Goal: Information Seeking & Learning: Learn about a topic

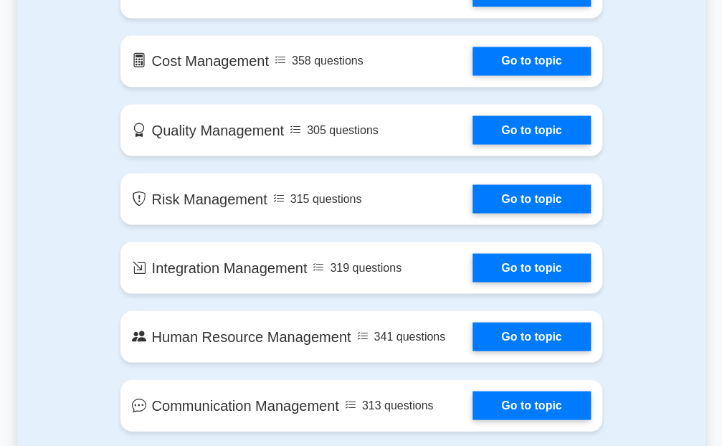
scroll to position [1004, 0]
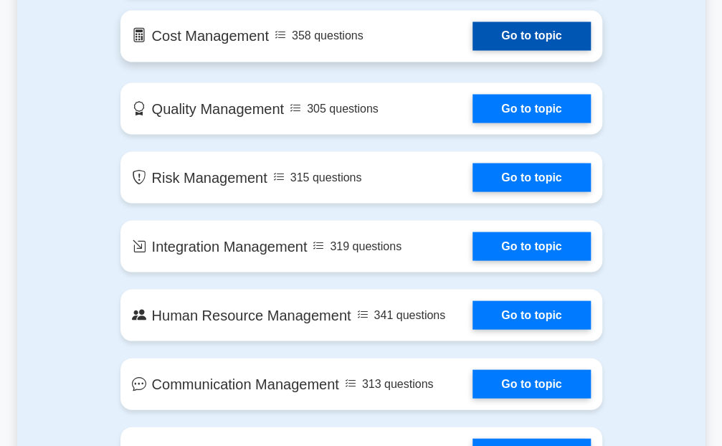
click at [533, 37] on link "Go to topic" at bounding box center [532, 36] width 118 height 29
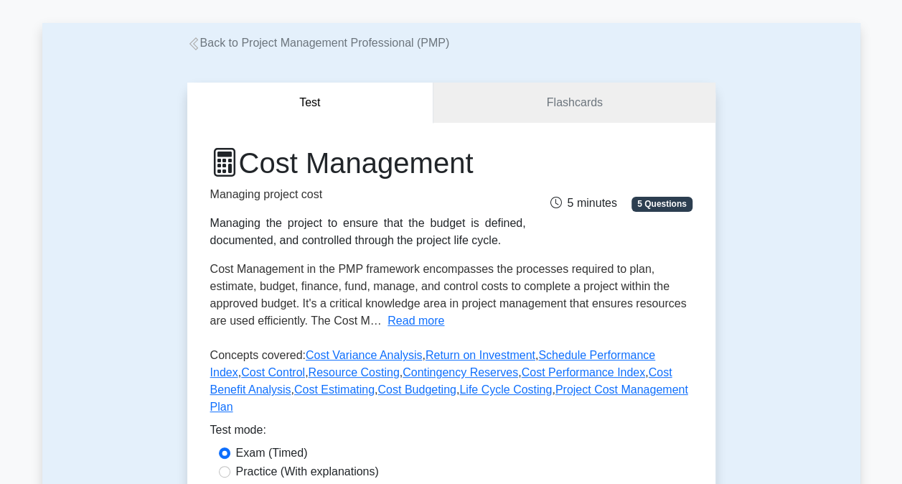
scroll to position [143, 0]
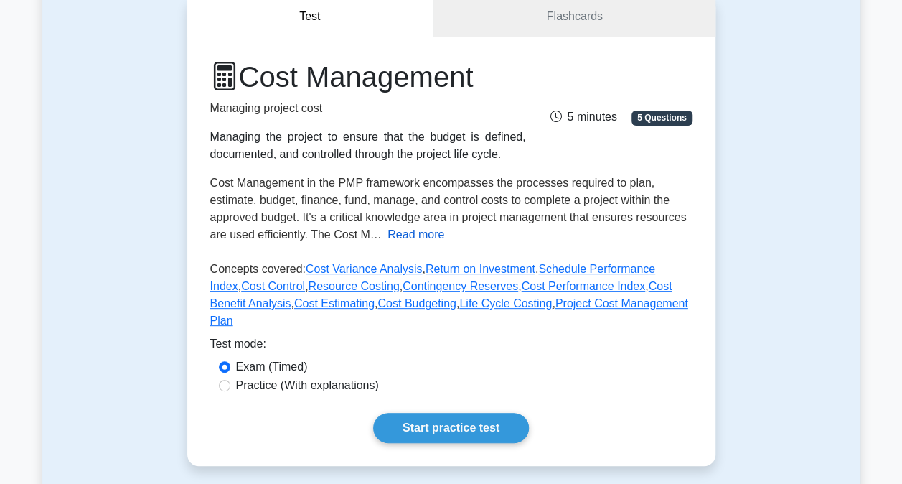
click at [420, 231] on button "Read more" at bounding box center [415, 234] width 57 height 17
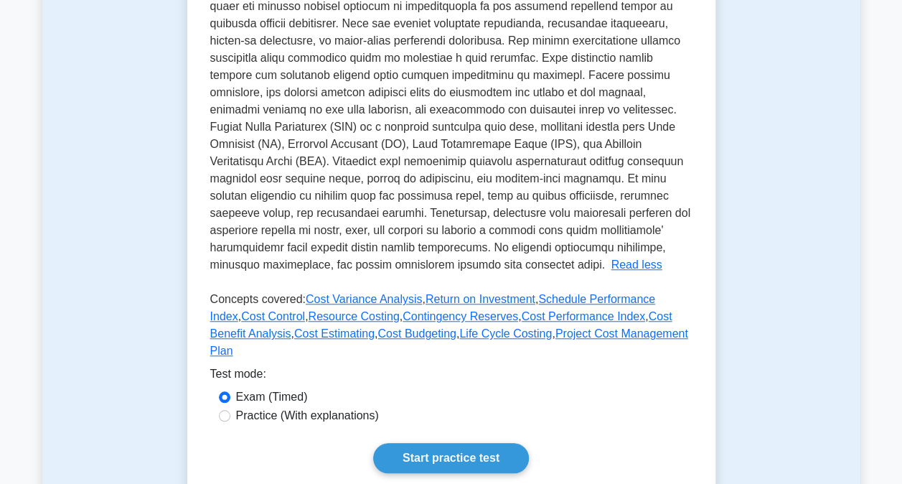
scroll to position [574, 0]
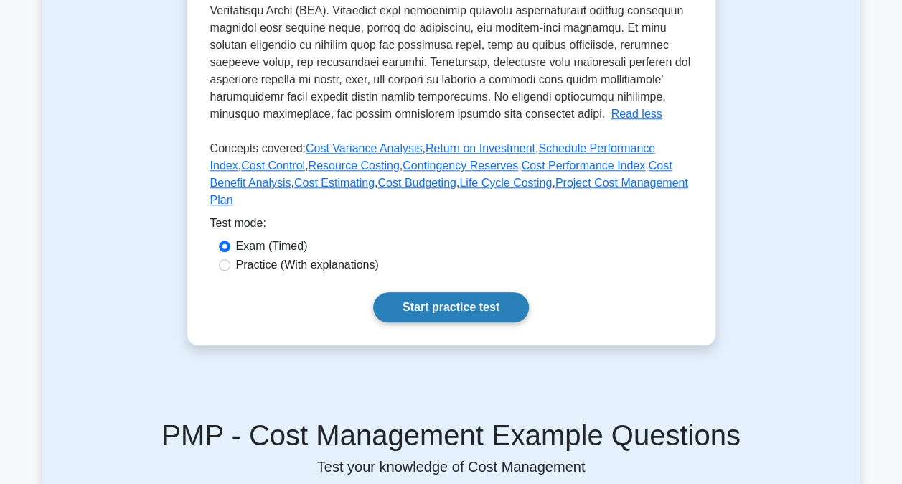
click at [435, 307] on link "Start practice test" at bounding box center [451, 307] width 156 height 30
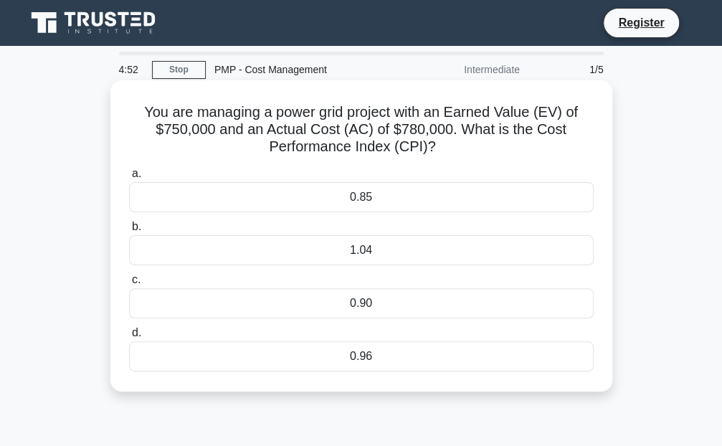
drag, startPoint x: 207, startPoint y: 113, endPoint x: 525, endPoint y: 148, distance: 320.5
click at [525, 148] on h5 "You are managing a power grid project with an Earned Value (EV) of $750,000 and…" at bounding box center [362, 129] width 468 height 53
drag, startPoint x: 525, startPoint y: 148, endPoint x: 476, endPoint y: 153, distance: 49.0
click at [476, 153] on h5 "You are managing a power grid project with an Earned Value (EV) of $750,000 and…" at bounding box center [362, 129] width 468 height 53
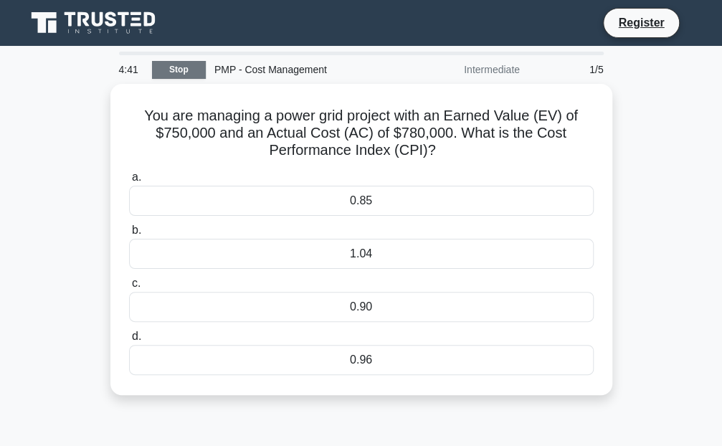
click at [184, 61] on link "Stop" at bounding box center [179, 70] width 54 height 18
